Goal: Information Seeking & Learning: Learn about a topic

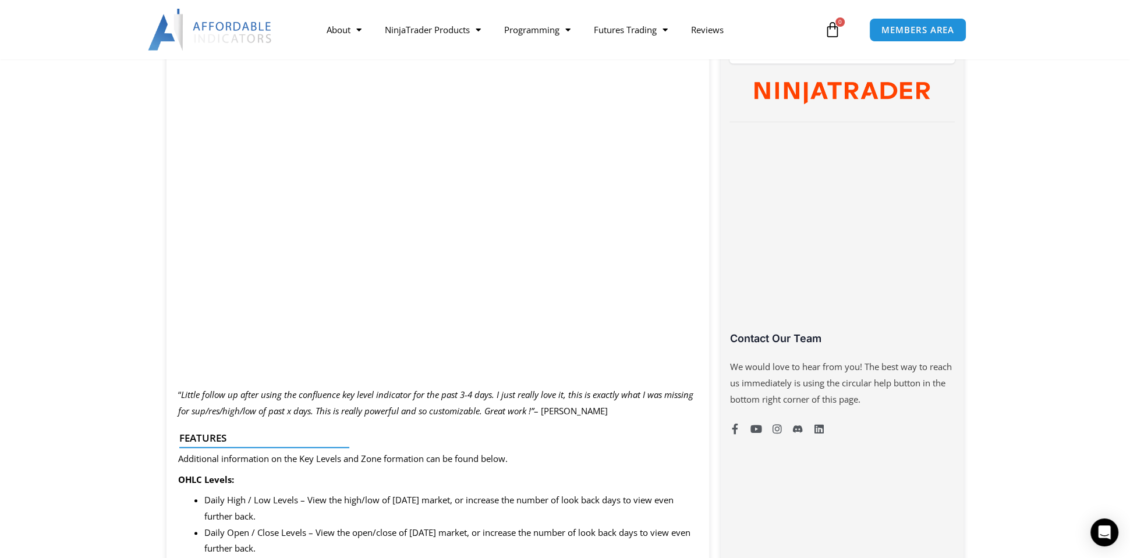
scroll to position [640, 0]
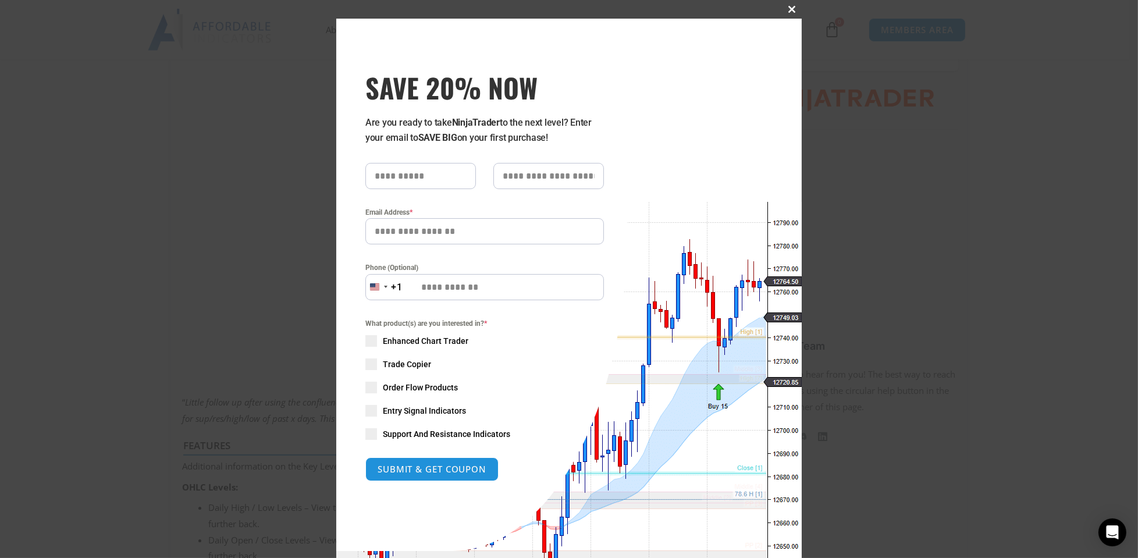
click at [785, 9] on span at bounding box center [792, 9] width 19 height 7
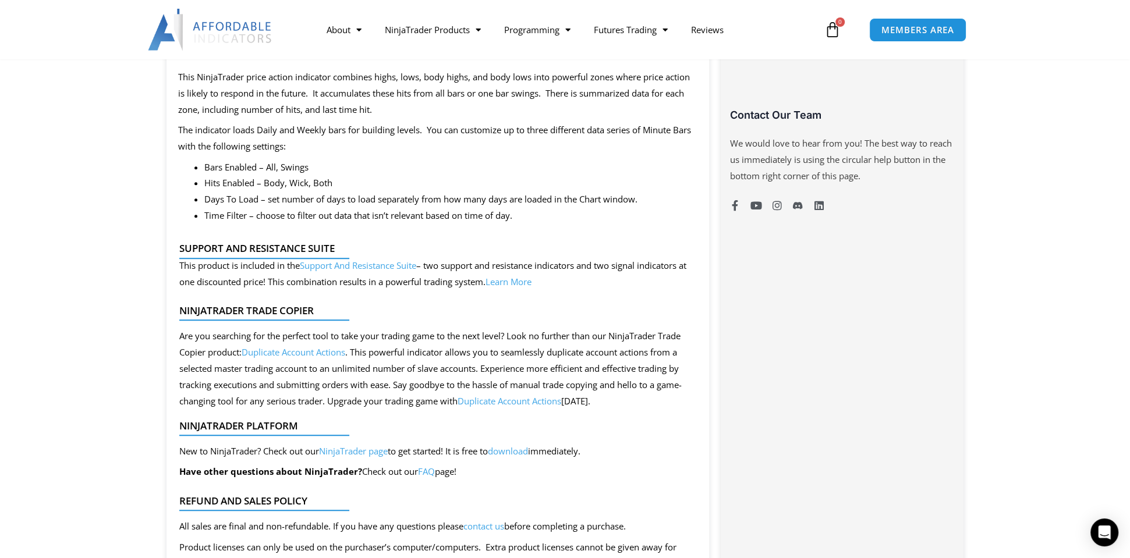
scroll to position [873, 0]
